Goal: Task Accomplishment & Management: Manage account settings

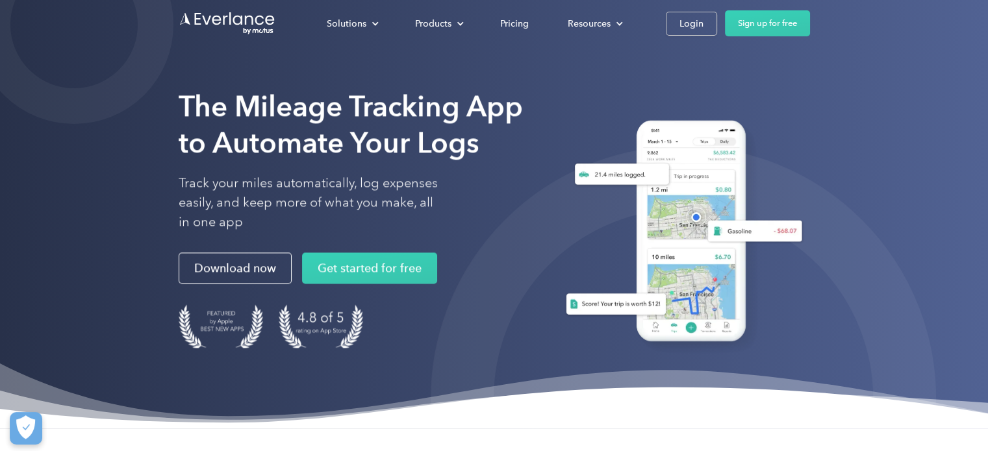
click at [906, 66] on div "The Mileage Tracking App to Automate Your Logs Track your miles automatically, …" at bounding box center [494, 214] width 988 height 429
click at [686, 24] on div "Login" at bounding box center [691, 24] width 24 height 16
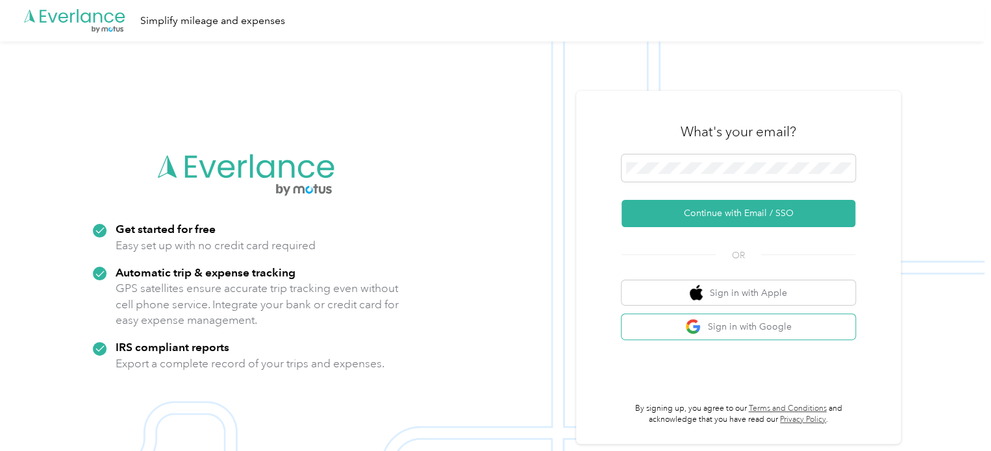
click at [739, 320] on button "Sign in with Google" at bounding box center [739, 326] width 234 height 25
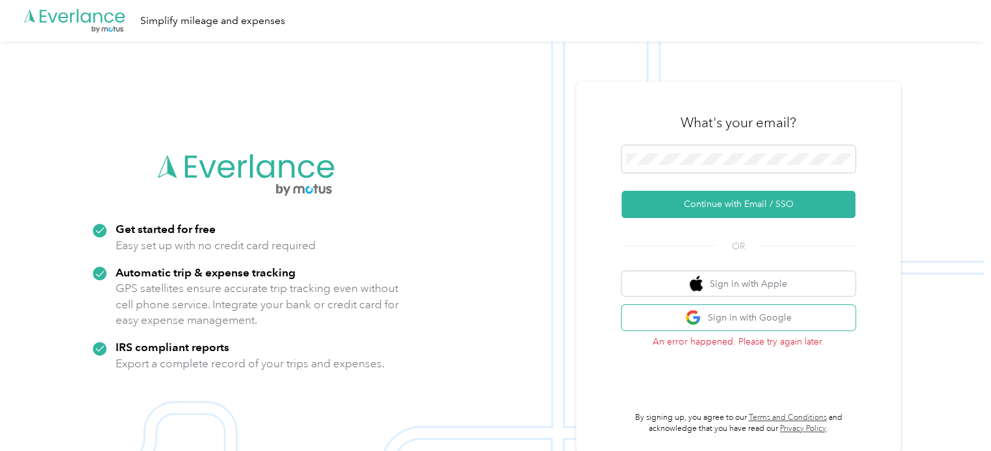
click at [783, 317] on button "Sign in with Google" at bounding box center [739, 317] width 234 height 25
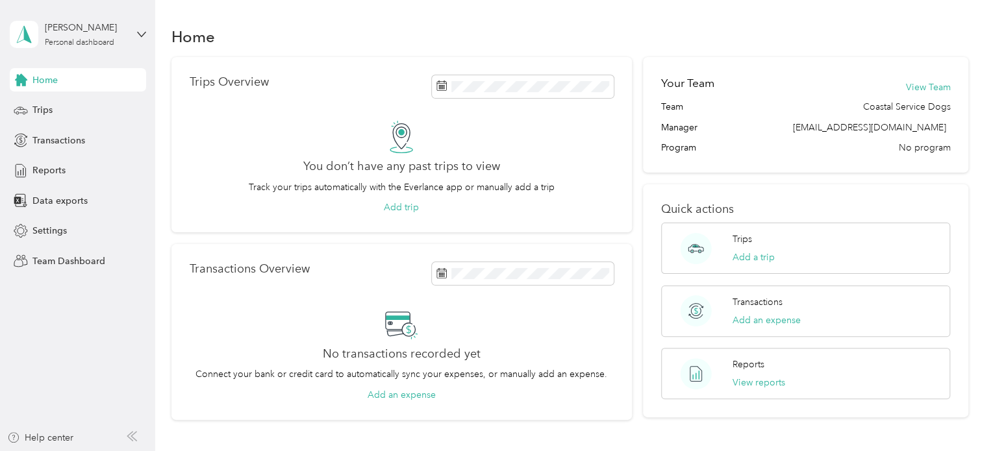
click at [53, 264] on span "Team Dashboard" at bounding box center [68, 262] width 73 height 14
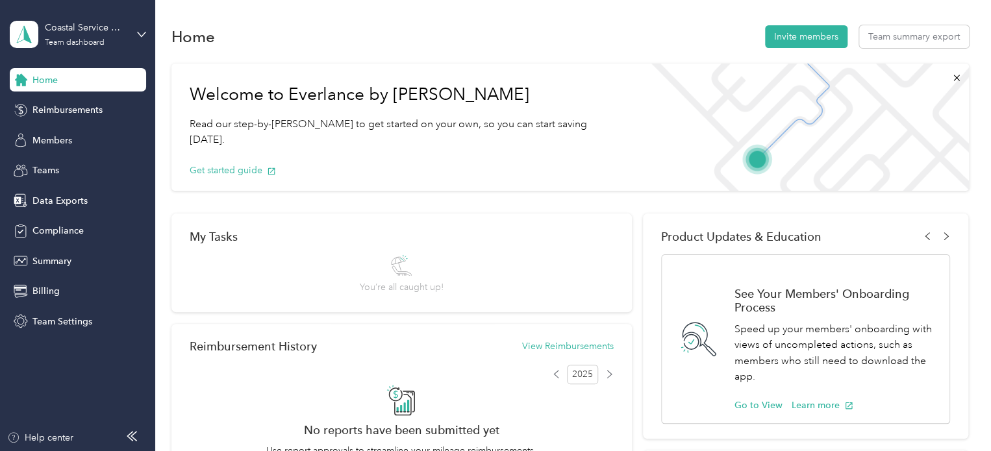
click at [49, 135] on span "Members" at bounding box center [52, 141] width 40 height 14
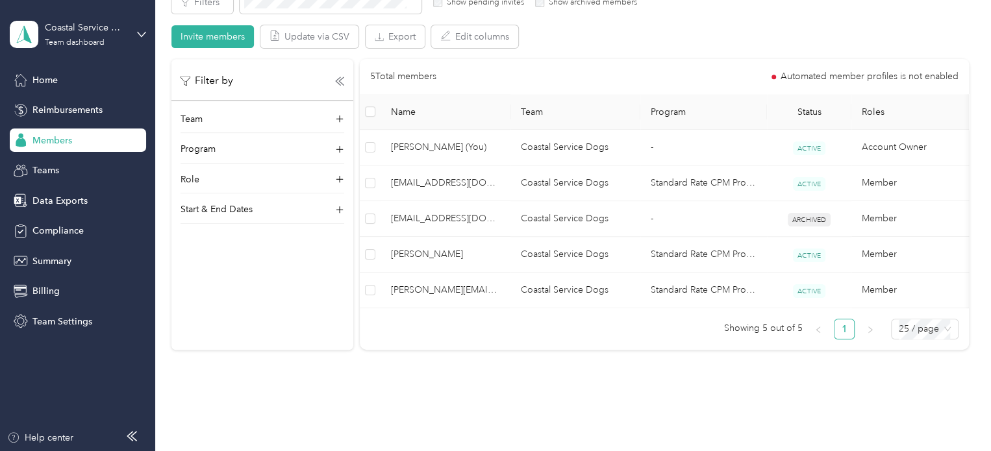
scroll to position [260, 0]
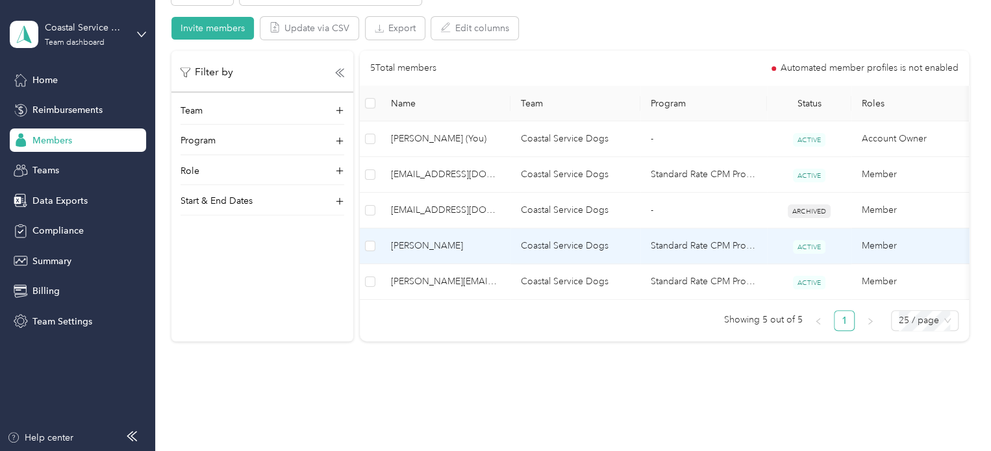
click at [444, 239] on span "Paige DeYoung" at bounding box center [445, 246] width 109 height 14
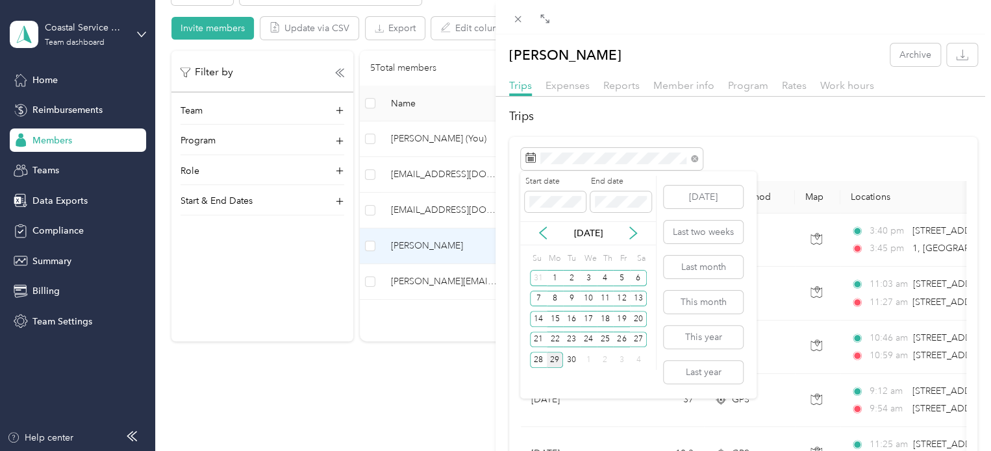
click at [553, 318] on div "15" at bounding box center [555, 319] width 17 height 16
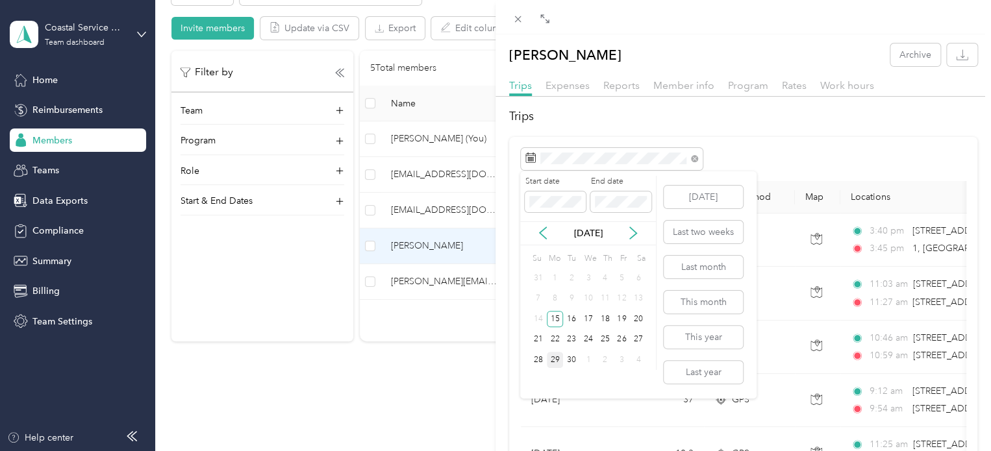
click at [555, 361] on div "29" at bounding box center [555, 360] width 17 height 16
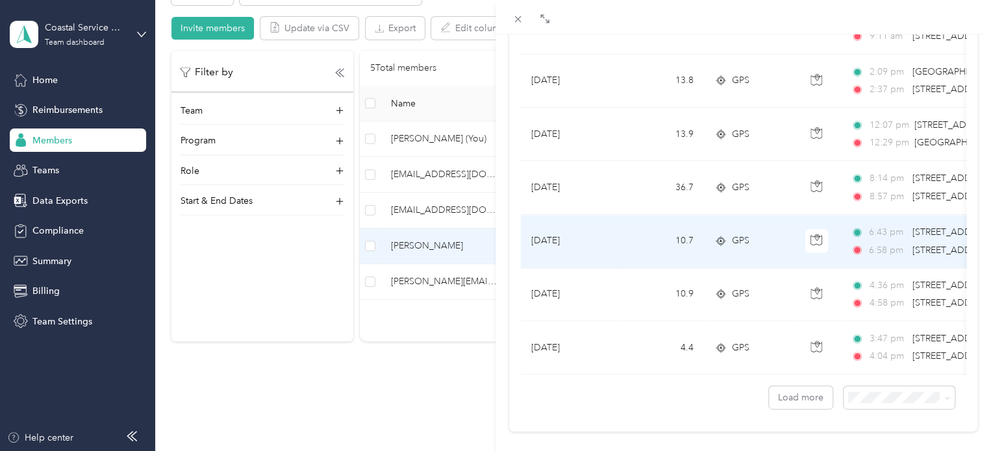
scroll to position [1205, 0]
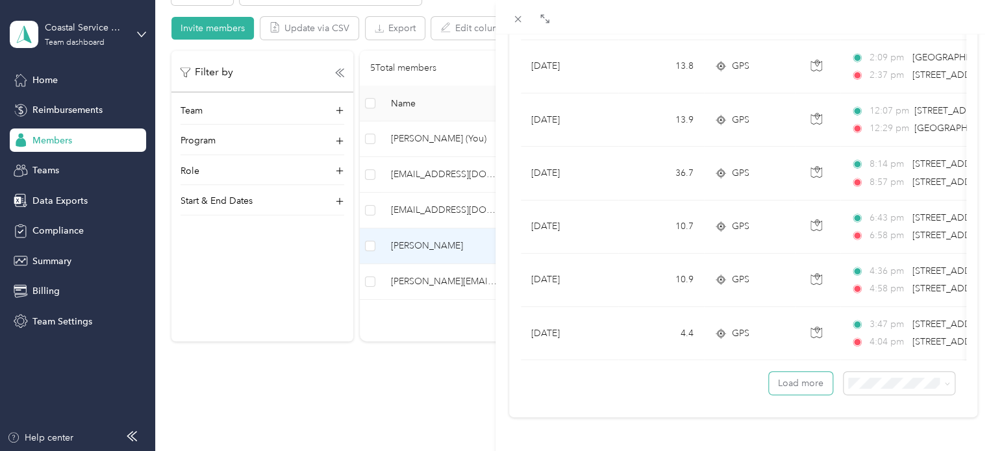
click at [778, 372] on button "Load more" at bounding box center [801, 383] width 64 height 23
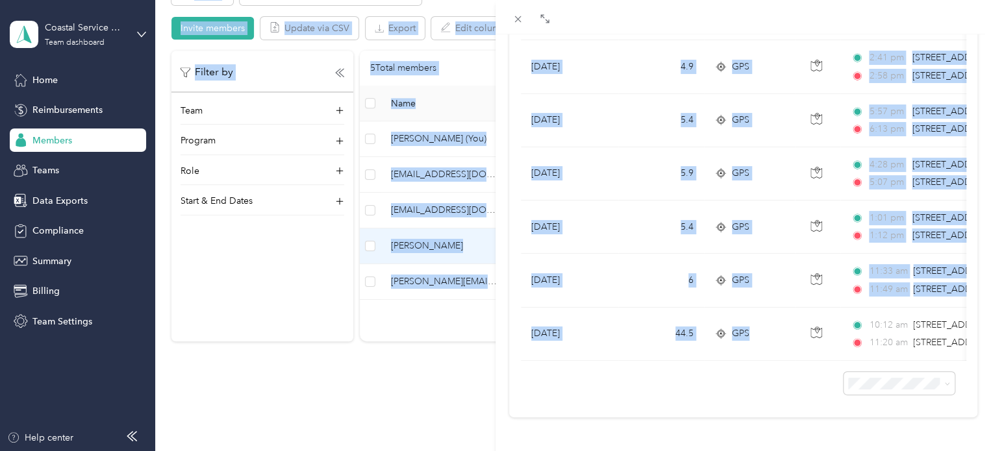
scroll to position [0, 0]
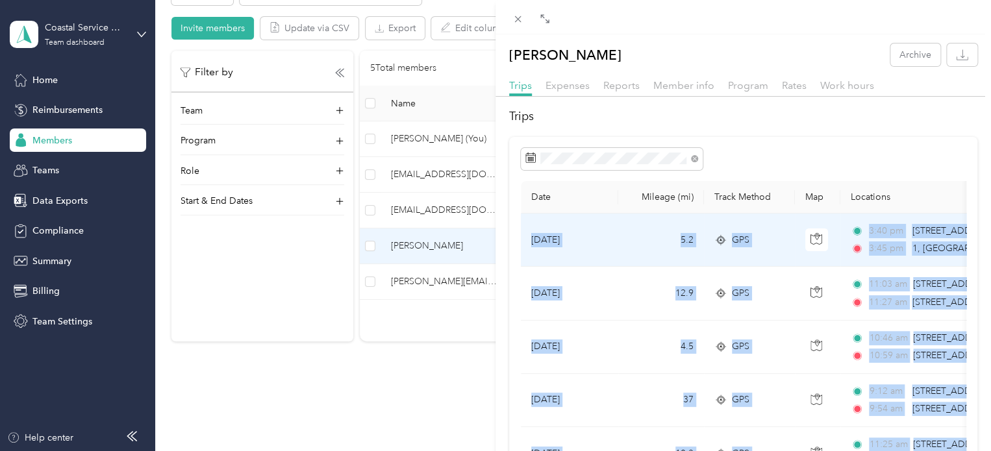
drag, startPoint x: 761, startPoint y: 316, endPoint x: 530, endPoint y: 244, distance: 242.2
copy tbody "Sep 27, 2025 5.2 GPS 3:40 pm 2623, 24th Street NW, Woodley Park, Washington, Di…"
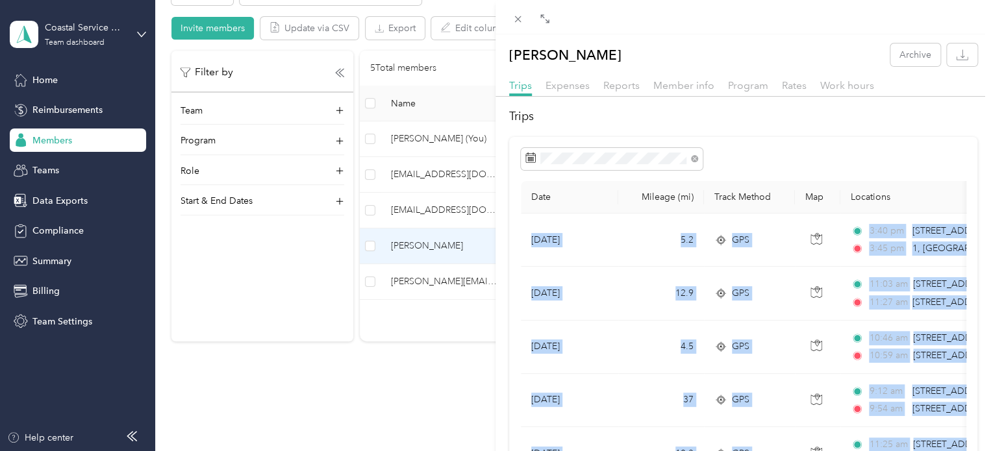
click at [435, 279] on div "Paige DeYoung Archive Trips Expenses Reports Member info Program Rates Work hou…" at bounding box center [495, 225] width 991 height 451
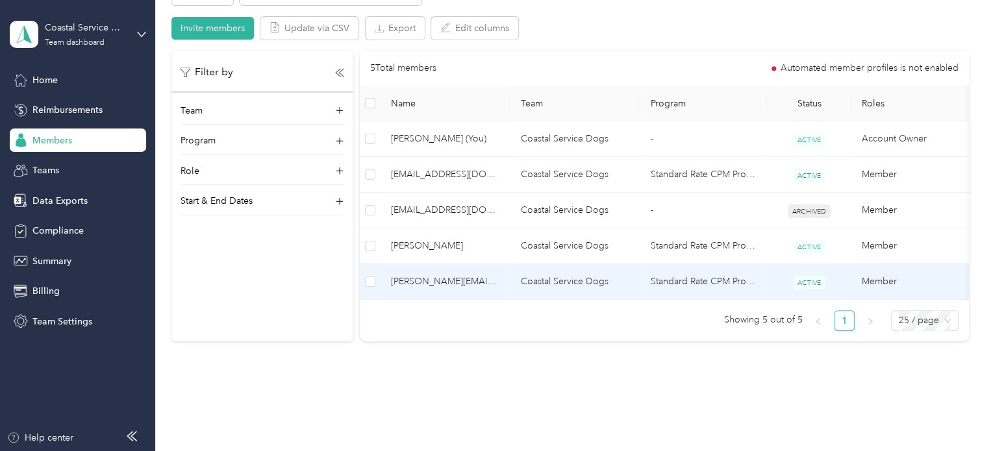
click at [435, 279] on span "juliet@coastalservicedogs.com" at bounding box center [445, 282] width 109 height 14
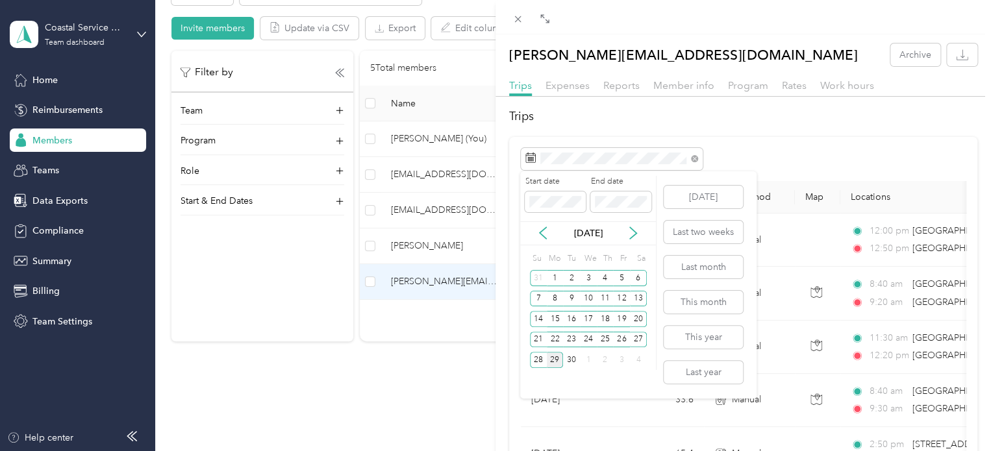
click at [553, 313] on div "15" at bounding box center [555, 319] width 17 height 16
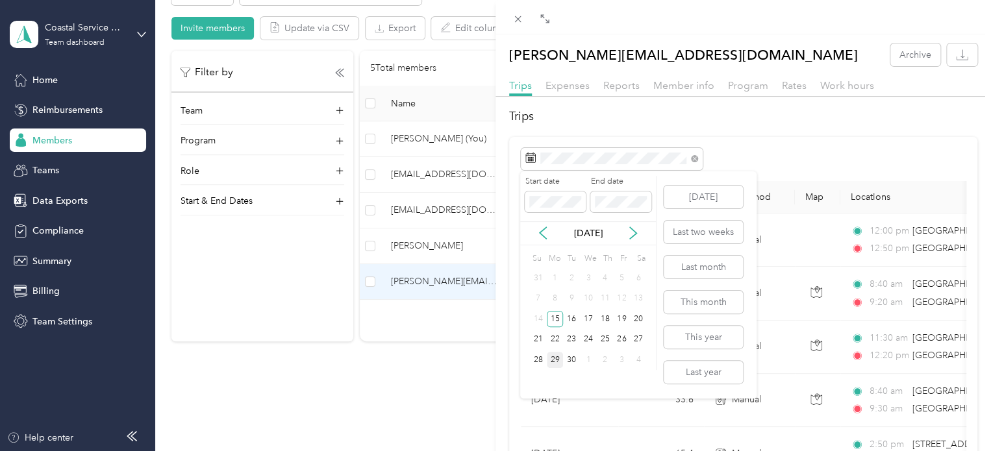
click at [551, 366] on div "29" at bounding box center [555, 360] width 17 height 16
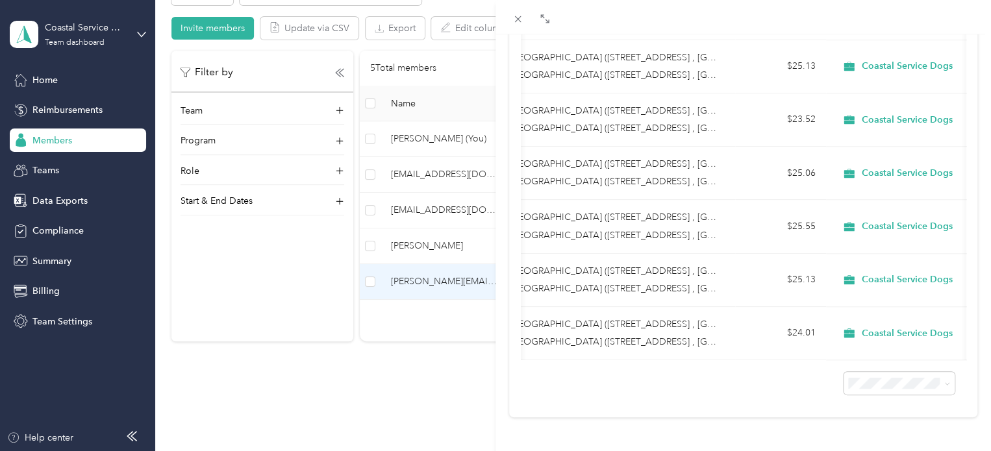
scroll to position [0, 455]
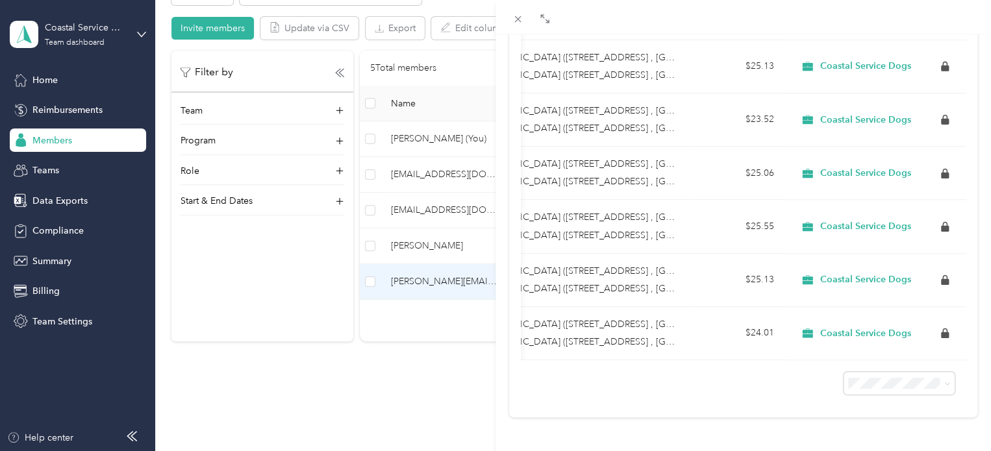
drag, startPoint x: 529, startPoint y: 240, endPoint x: 828, endPoint y: 344, distance: 315.8
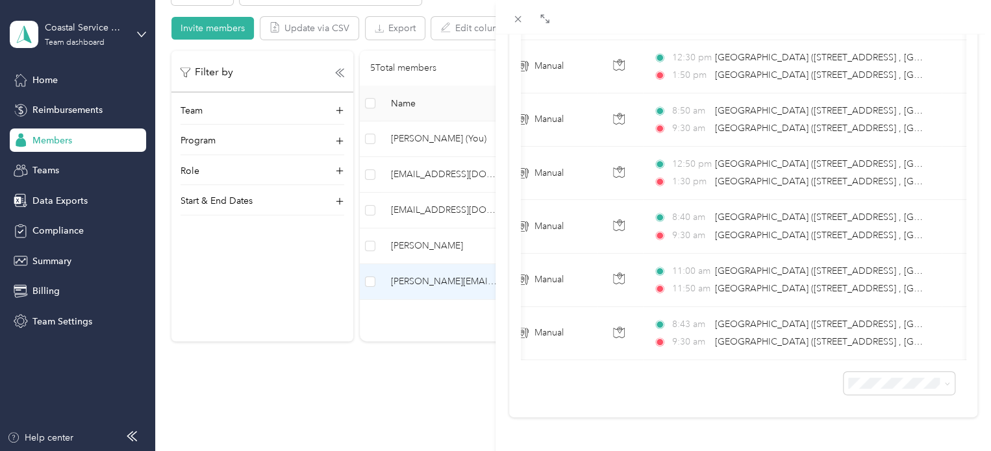
scroll to position [0, 0]
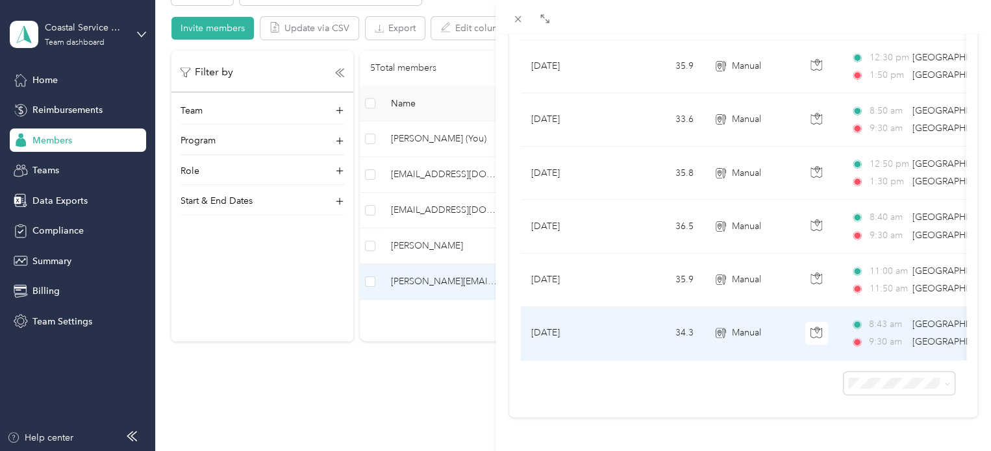
copy table "Date Mileage (mi) Track Method Map Locations Mileage value Purpose"
